Goal: Transaction & Acquisition: Purchase product/service

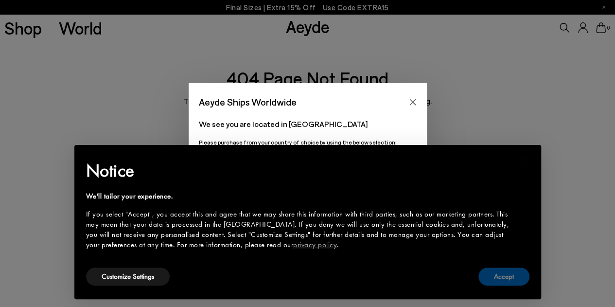
click at [500, 274] on button "Accept" at bounding box center [503, 276] width 51 height 18
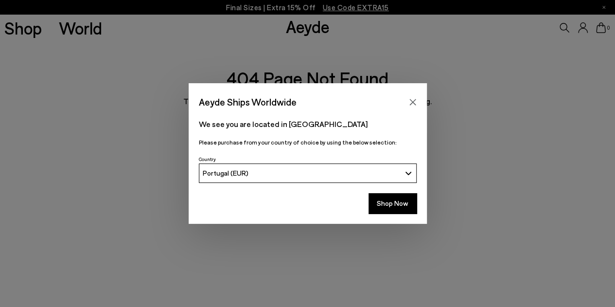
click at [401, 172] on button "Portugal (EUR)" at bounding box center [308, 172] width 218 height 19
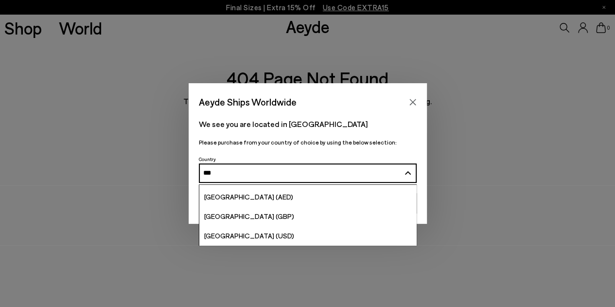
scroll to position [56, 0]
type input "***"
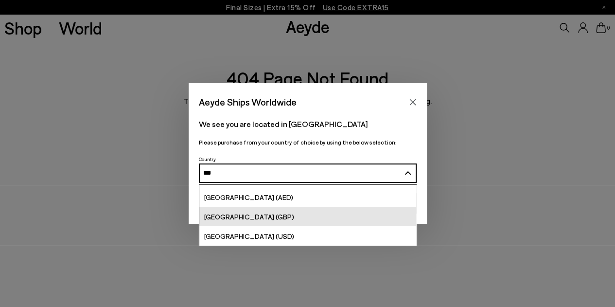
drag, startPoint x: 376, startPoint y: 208, endPoint x: 337, endPoint y: 225, distance: 42.7
click at [337, 225] on link "[GEOGRAPHIC_DATA] (GBP)" at bounding box center [307, 216] width 217 height 19
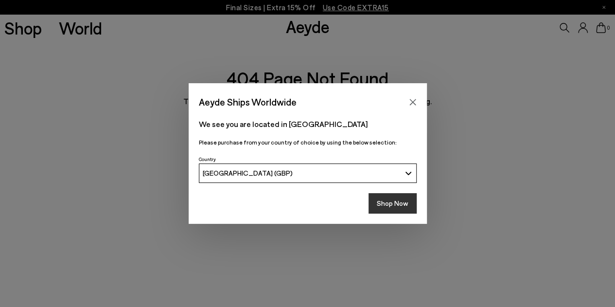
click at [392, 198] on button "Shop Now" at bounding box center [393, 203] width 48 height 20
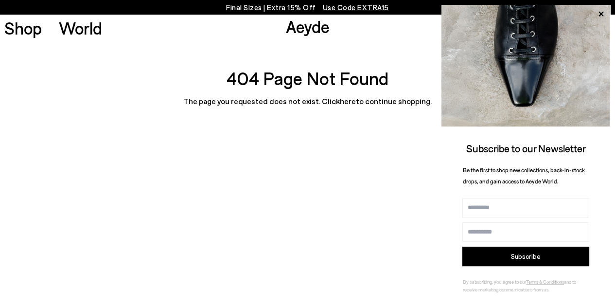
click at [245, 5] on p "Final Sizes | Extra 15% Off Use Code EXTRA15" at bounding box center [307, 7] width 163 height 12
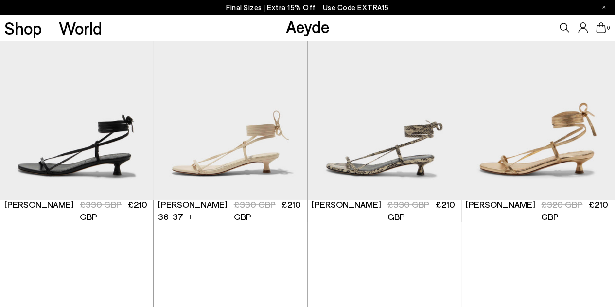
scroll to position [117, 0]
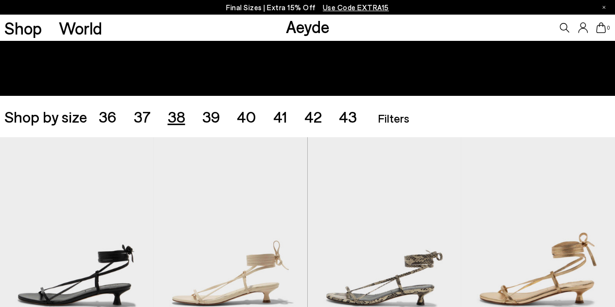
click at [173, 118] on span "38" at bounding box center [177, 116] width 18 height 18
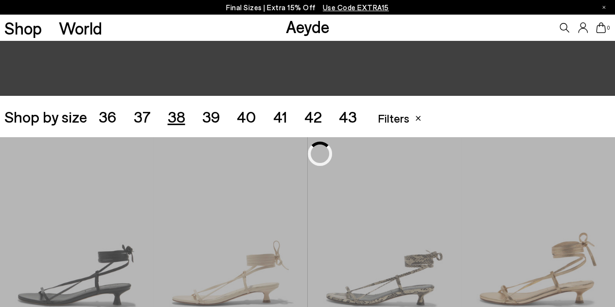
scroll to position [171, 0]
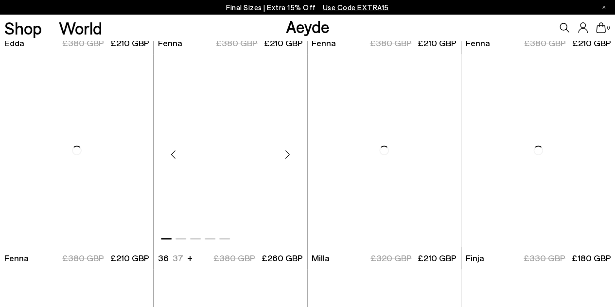
scroll to position [2140, 0]
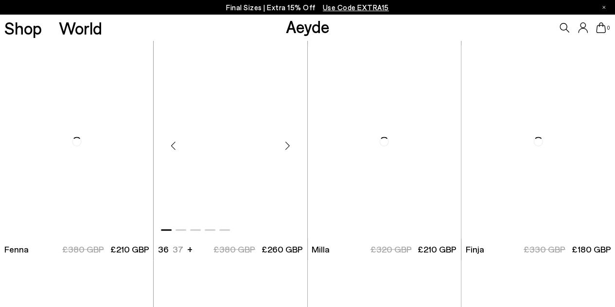
click at [246, 221] on img "1 / 5" at bounding box center [231, 141] width 154 height 193
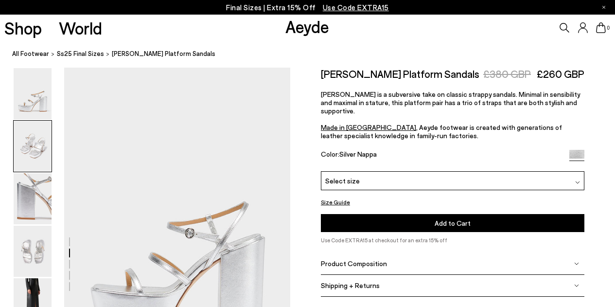
scroll to position [291, 0]
